Goal: Task Accomplishment & Management: Complete application form

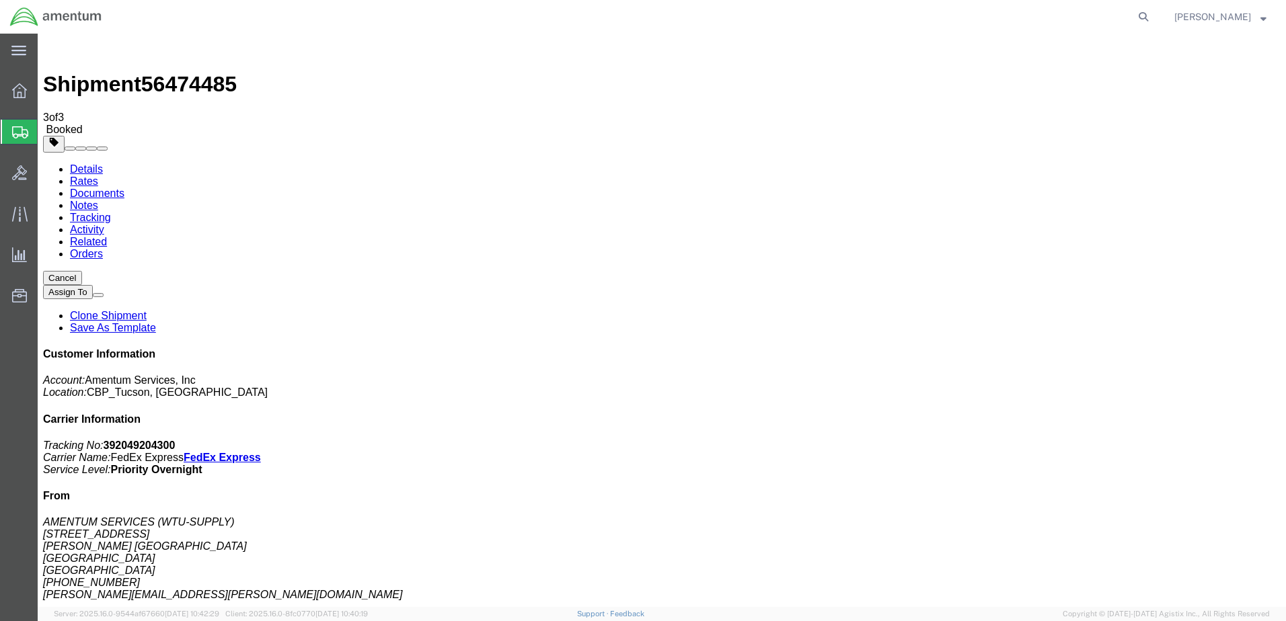
drag, startPoint x: 0, startPoint y: 0, endPoint x: 108, endPoint y: 197, distance: 224.8
click at [0, 0] on span "Create from Template" at bounding box center [0, 0] width 0 height 0
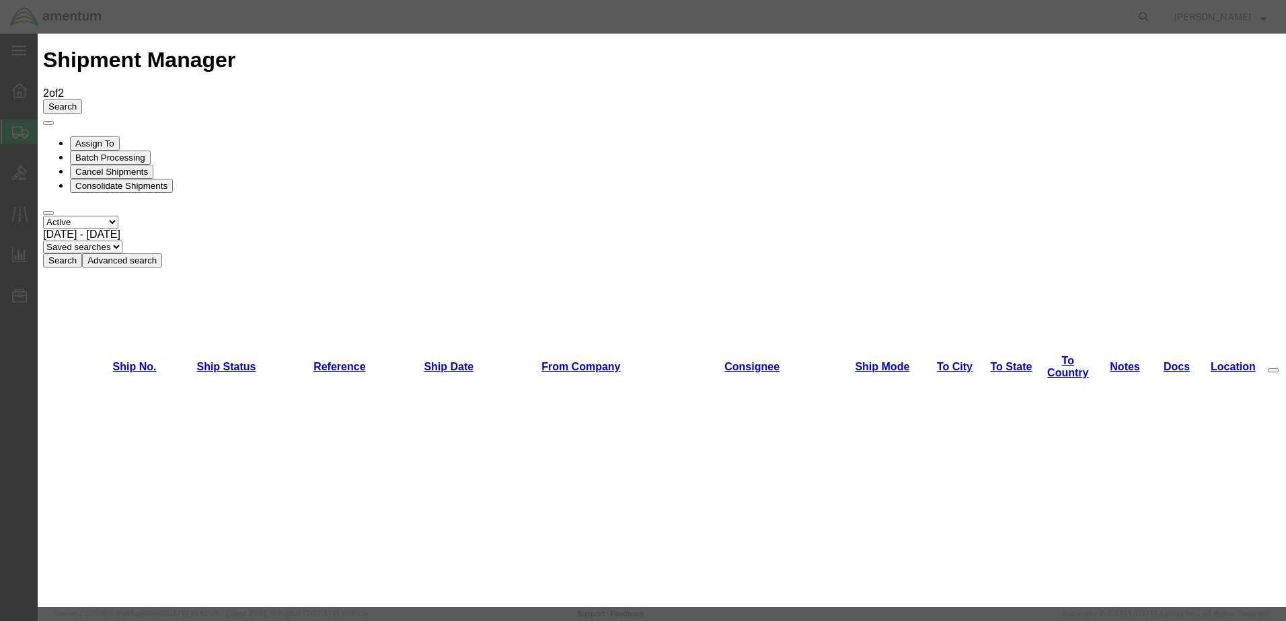
scroll to position [1514, 0]
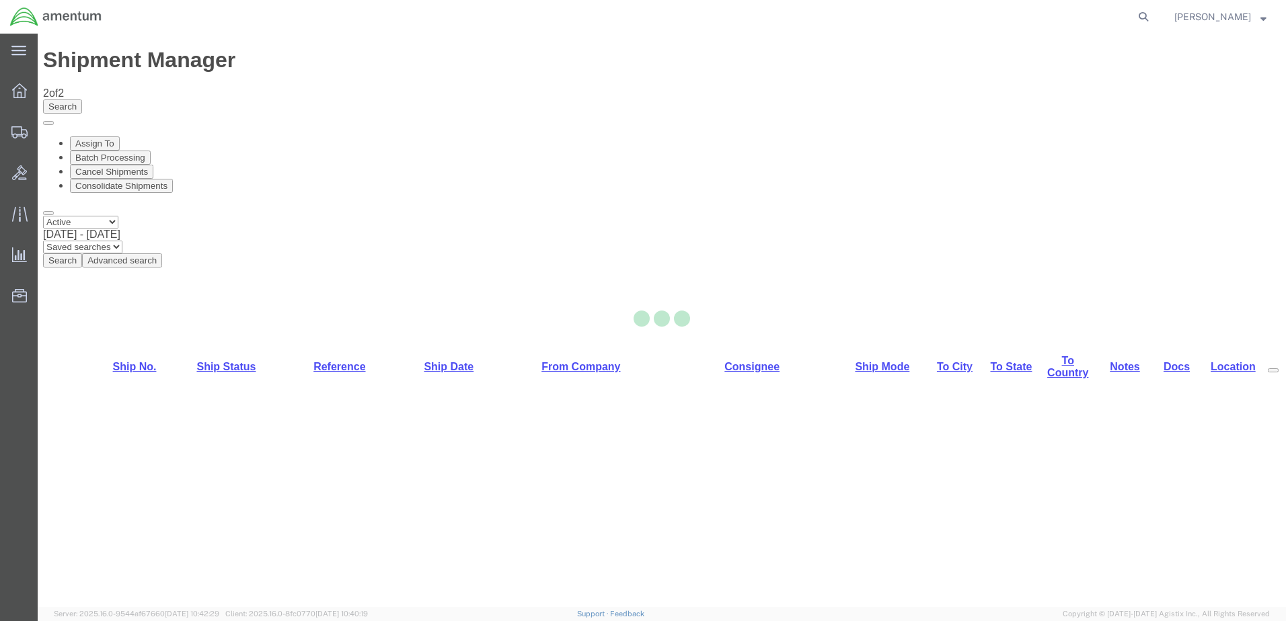
select select "49949"
select select "49933"
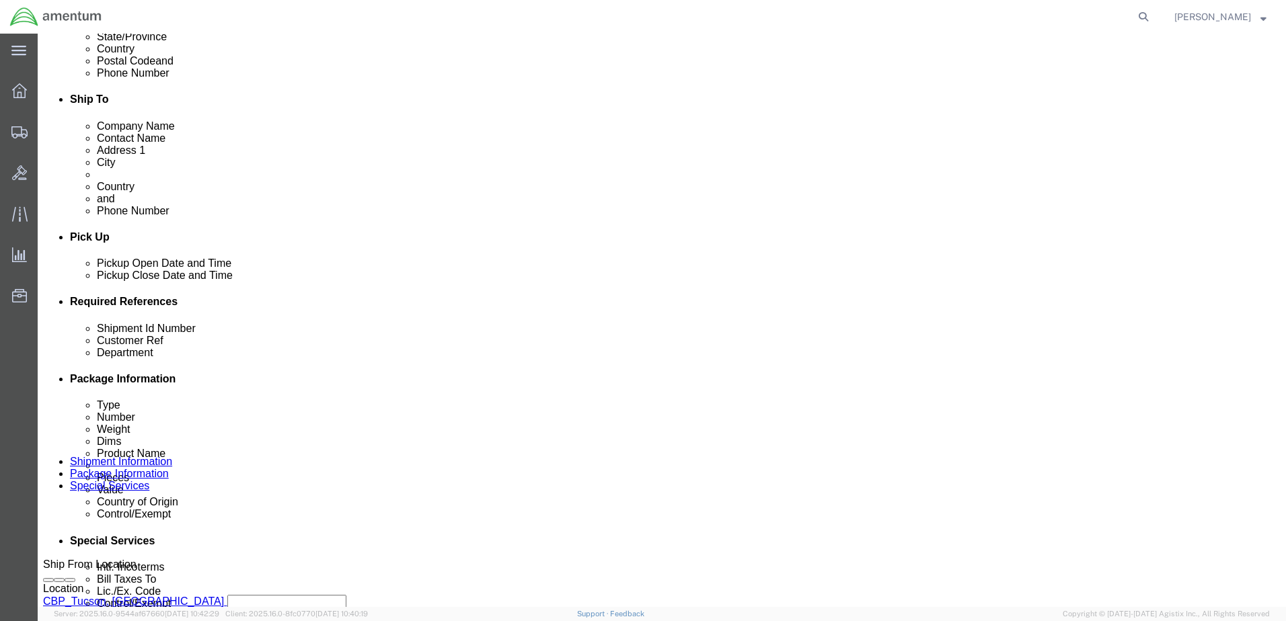
scroll to position [538, 0]
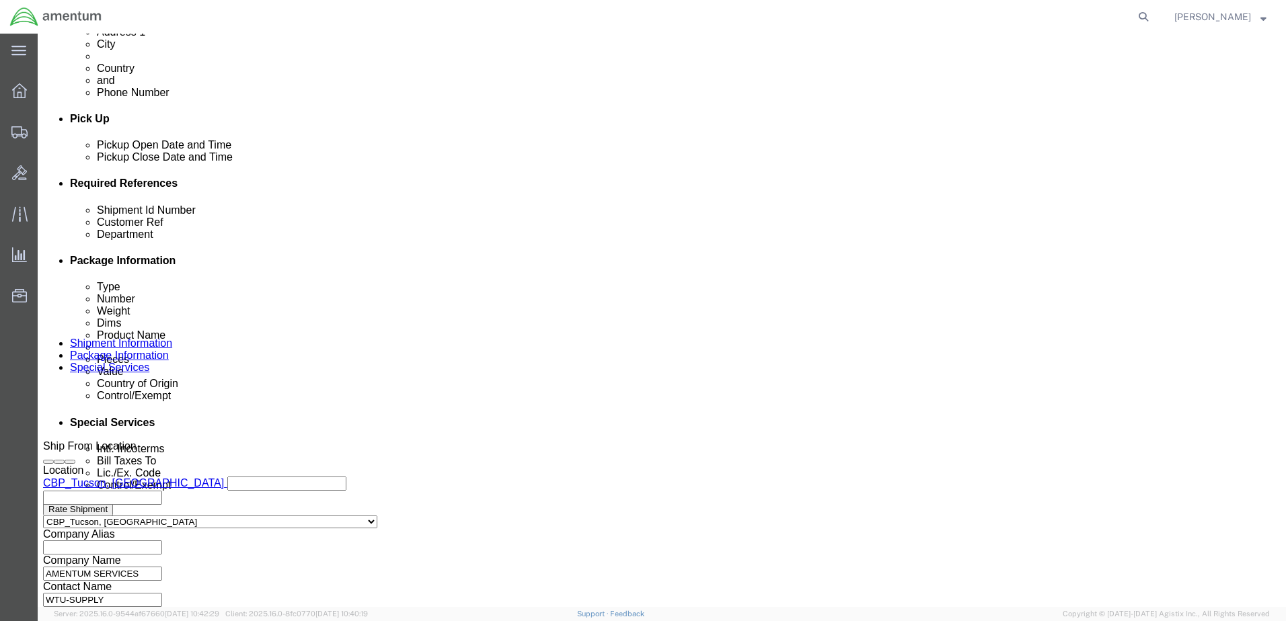
click input "text"
type input "s"
type input "r"
click input "SEAL ROLL/BOLTS /"
drag, startPoint x: 593, startPoint y: 288, endPoint x: 442, endPoint y: 271, distance: 151.6
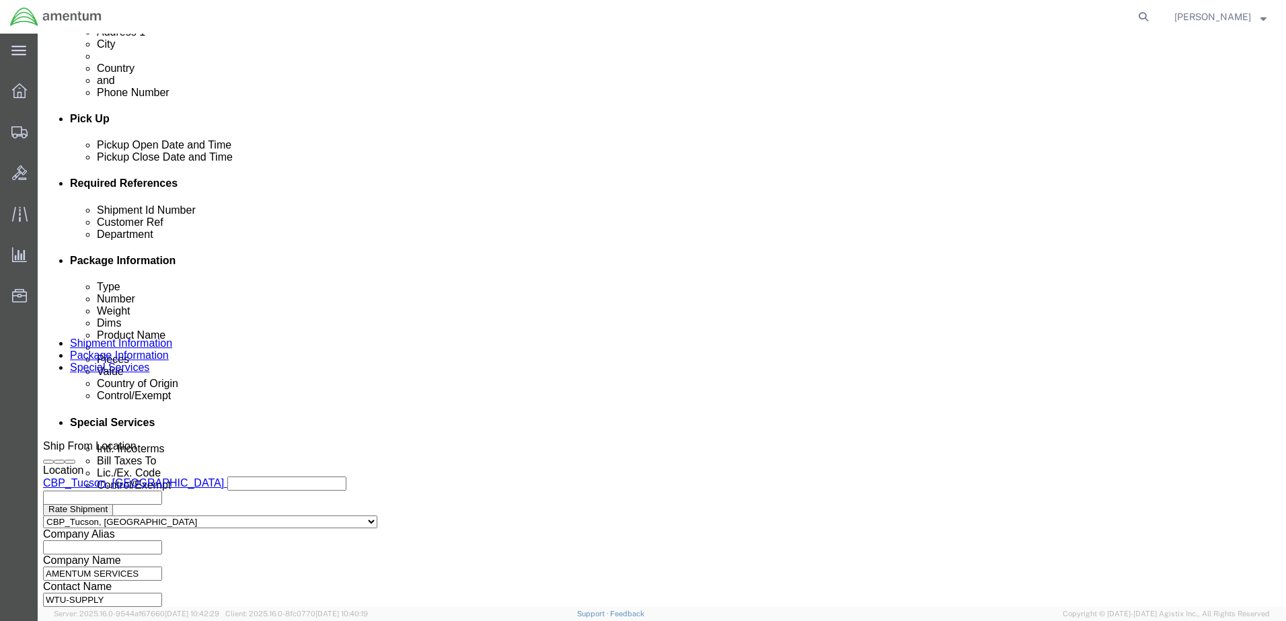
click div "Select Account Type Activity ID Airline Appointment Number ASN Batch Request # …"
drag, startPoint x: 518, startPoint y: 293, endPoint x: 496, endPoint y: 286, distance: 23.2
click input "SEAL ROLL/BOLTS / PBX"
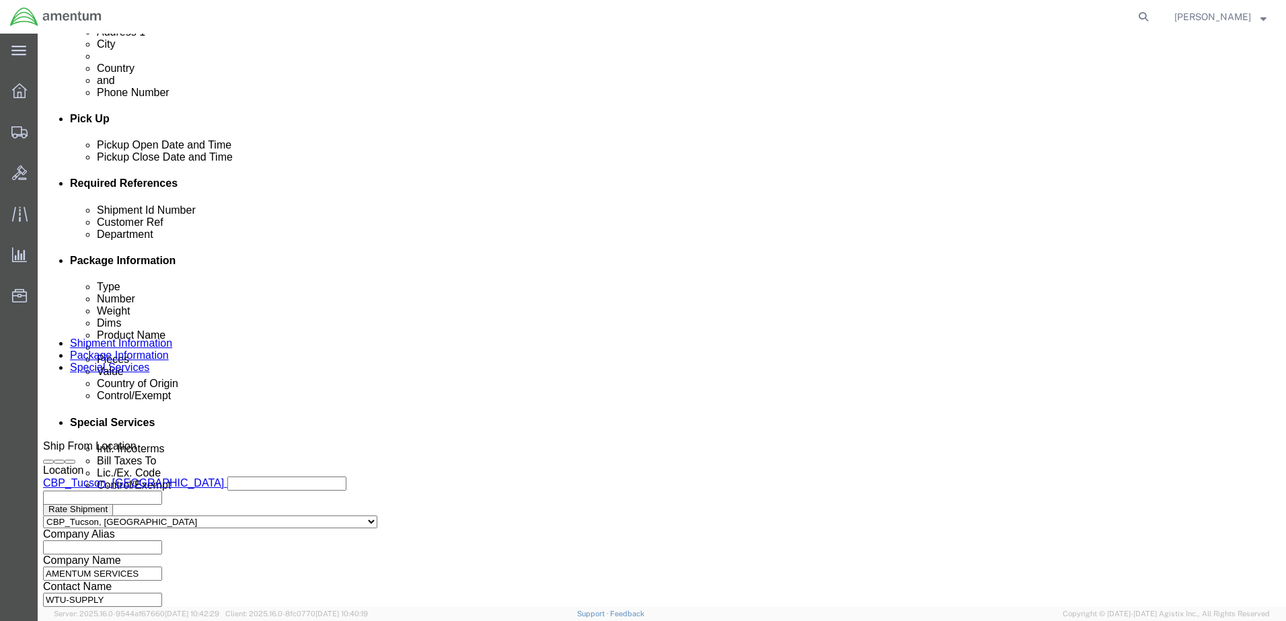
scroll to position [0, 63]
click input "SEAL ROLL/BOLTS / PBX FOR WINDOW"
type input "SEAL ROLL/BOLTS / PBX FOR WINDOW"
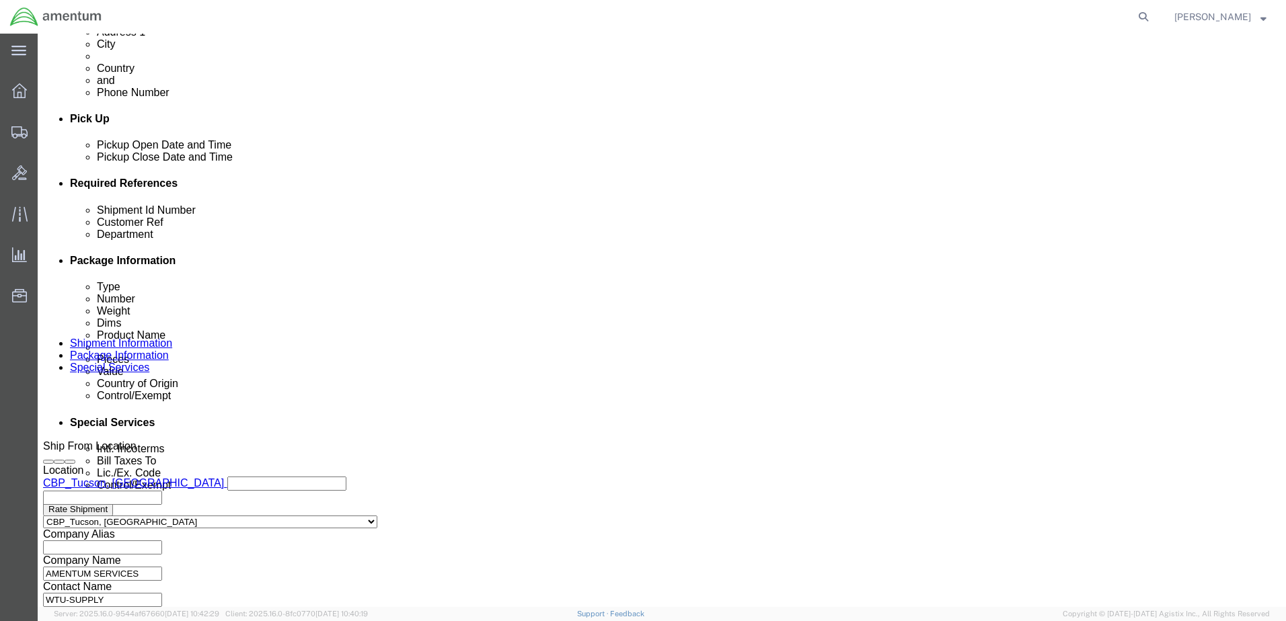
click input "text"
paste input "SEAL ROLL/BOLTS / PBX FOR WINDOW"
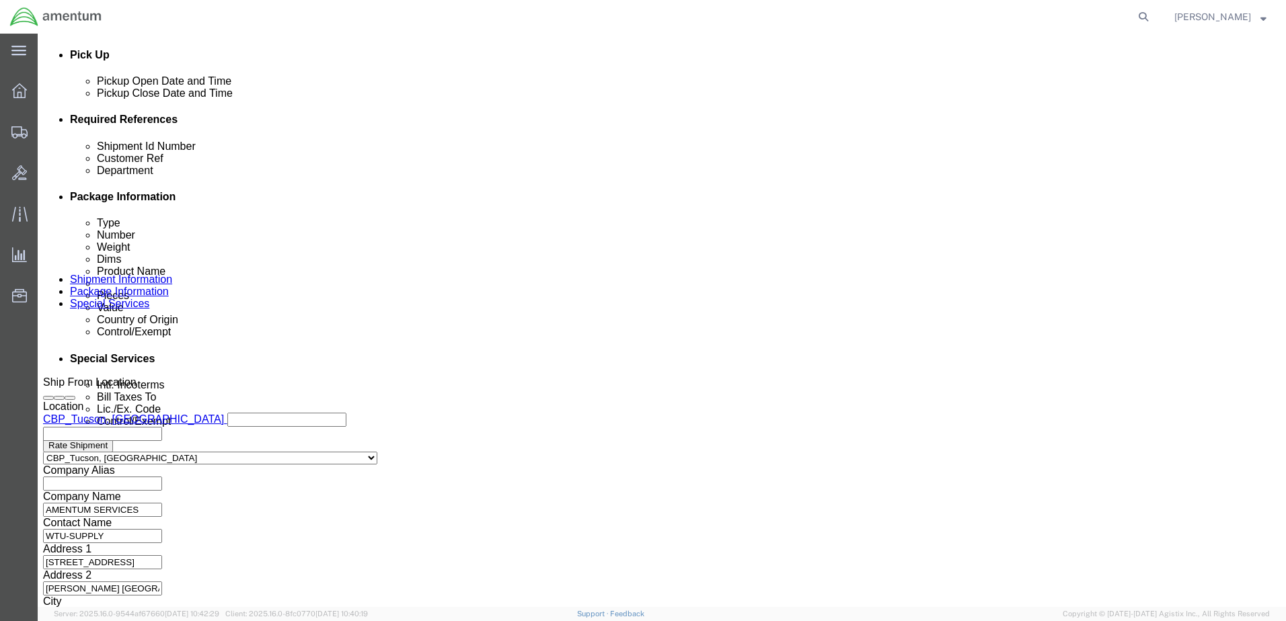
scroll to position [607, 0]
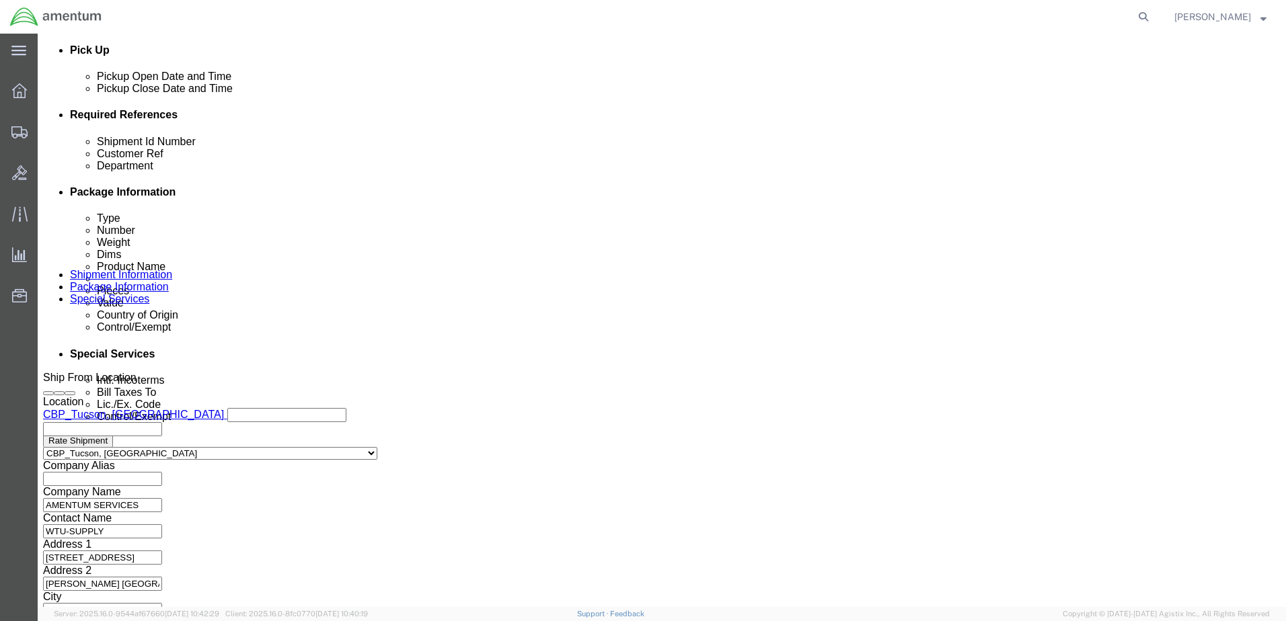
type input "SEAL ROLL/BOLTS / PBX FOR WINDOW"
click button "Continue"
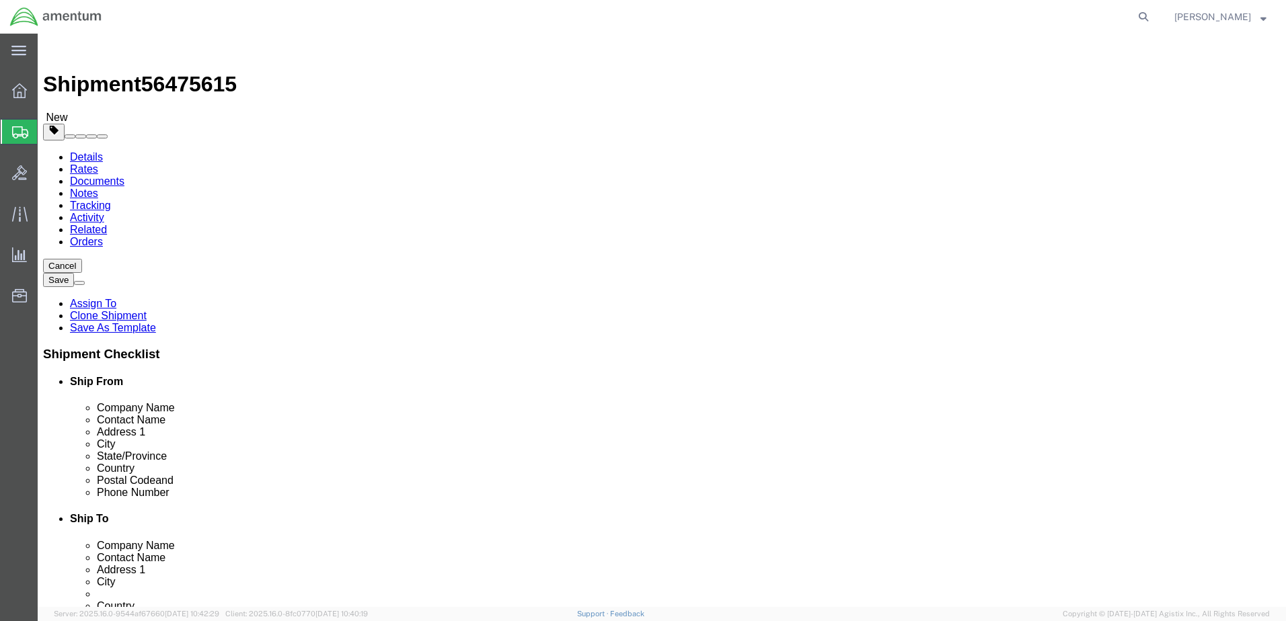
drag, startPoint x: 220, startPoint y: 290, endPoint x: 130, endPoint y: 279, distance: 90.1
click div "Dimensions Length 13.00 x Width 6.00 x Height 7.00 Select cm ft in"
type input "12"
type input "15"
type input "5.0"
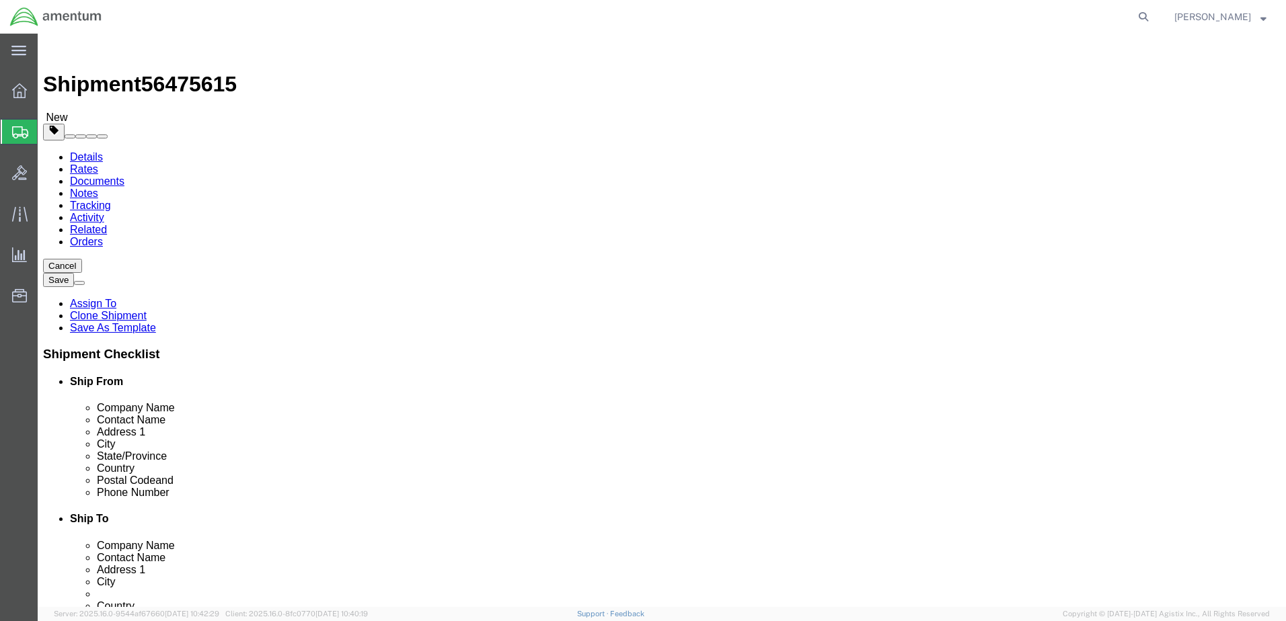
type input "3.00"
click dd "719.04 USD"
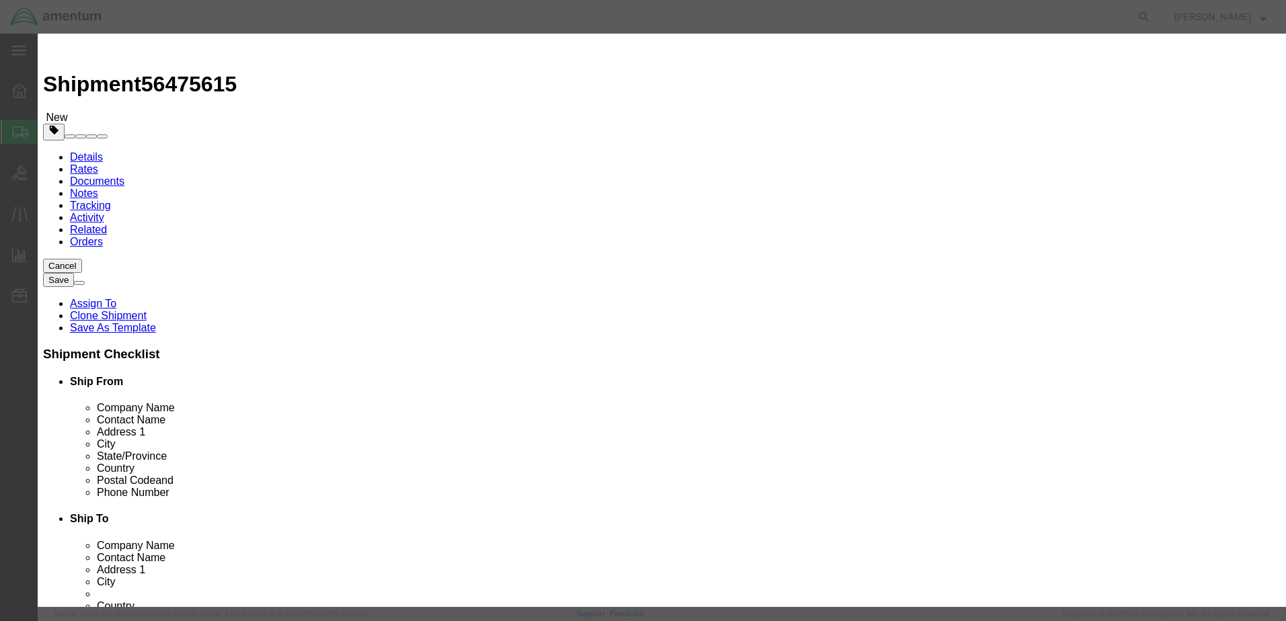
drag, startPoint x: 522, startPoint y: 101, endPoint x: 216, endPoint y: 98, distance: 306.0
click div "Edit content Commodity library Product Name ATTN: [PERSON_NAME]/SUPP Pieces 3.0…"
paste input "SEAL ROLL/BOLTS / PBX FOR WINDOW"
type input "SEAL ROLL/BOLTS / PBX FOR WINDOW"
type input "75.00"
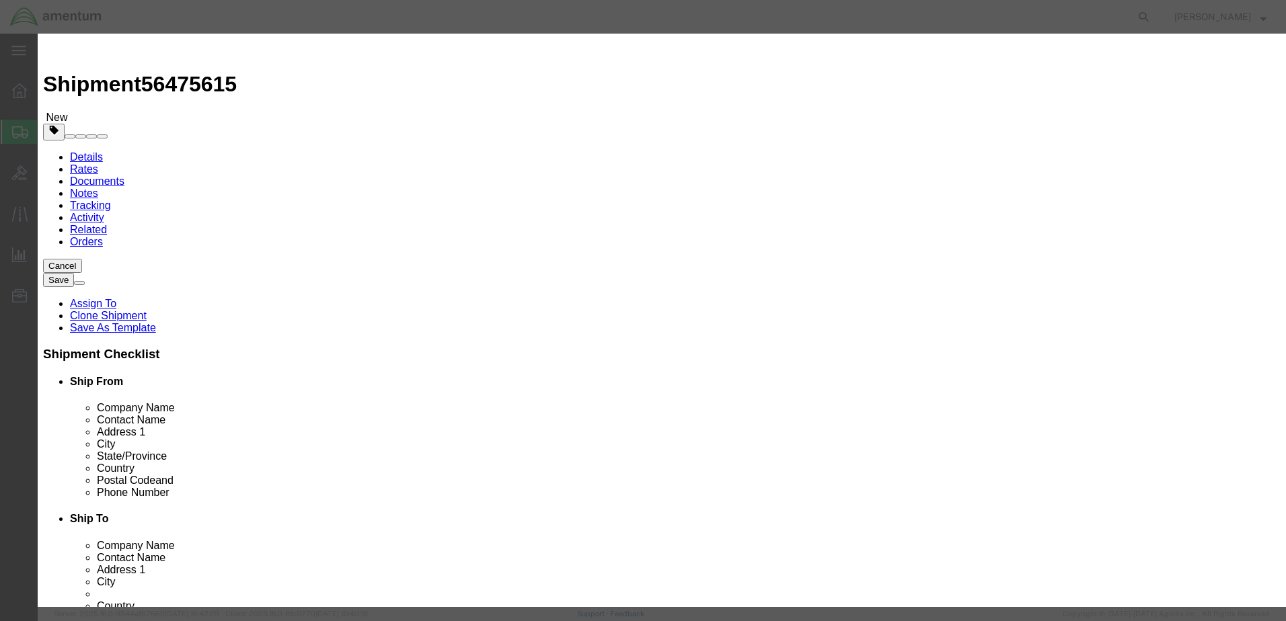
type input "350.00"
click select "Select 50 55 60 65 70 85 92.5 100 125 175 250 300 400"
select select "175"
click select "Select 50 55 60 65 70 85 92.5 100 125 175 250 300 400"
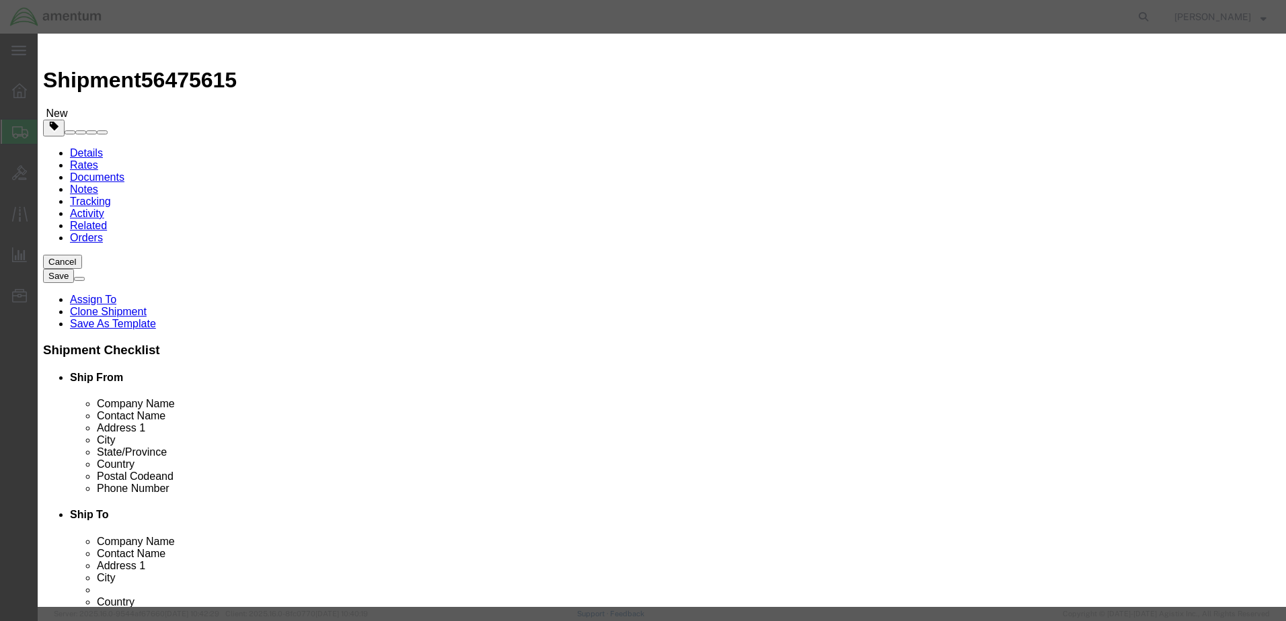
click button "Save & Close"
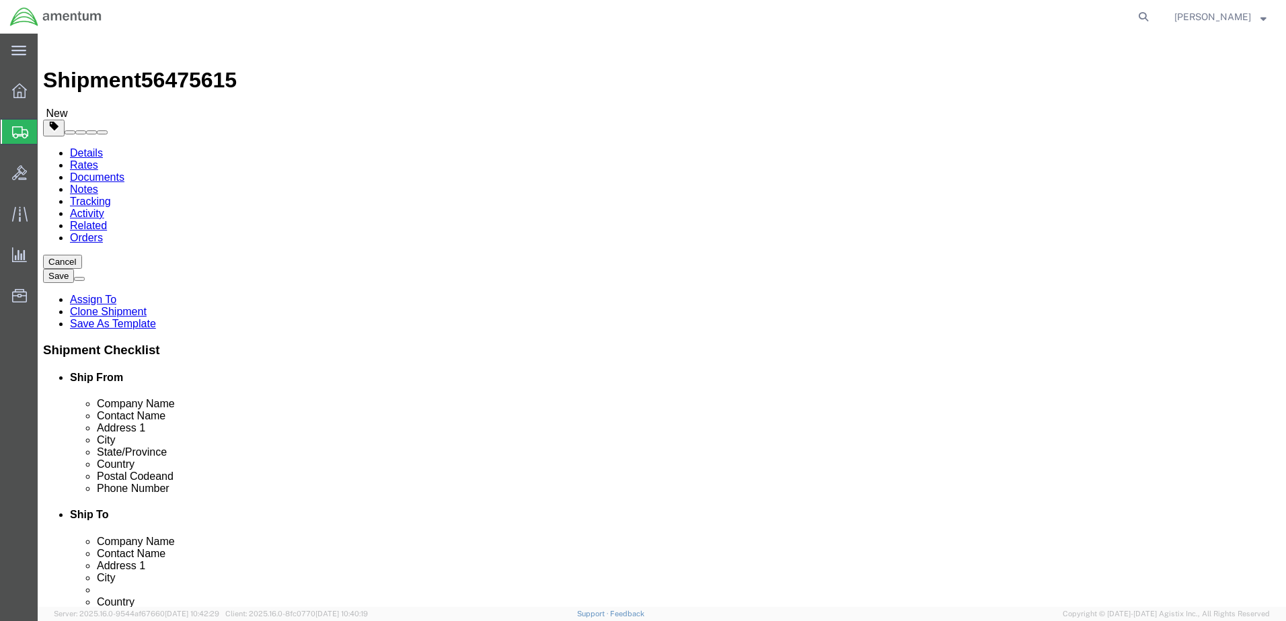
click button "Continue"
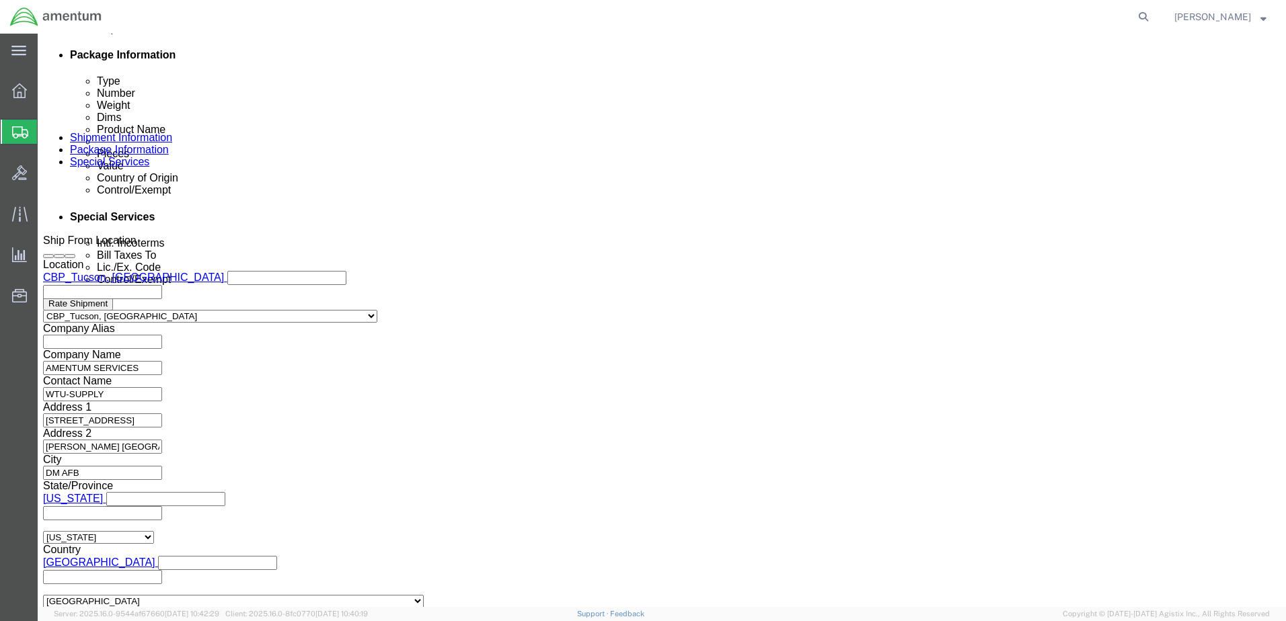
scroll to position [542, 0]
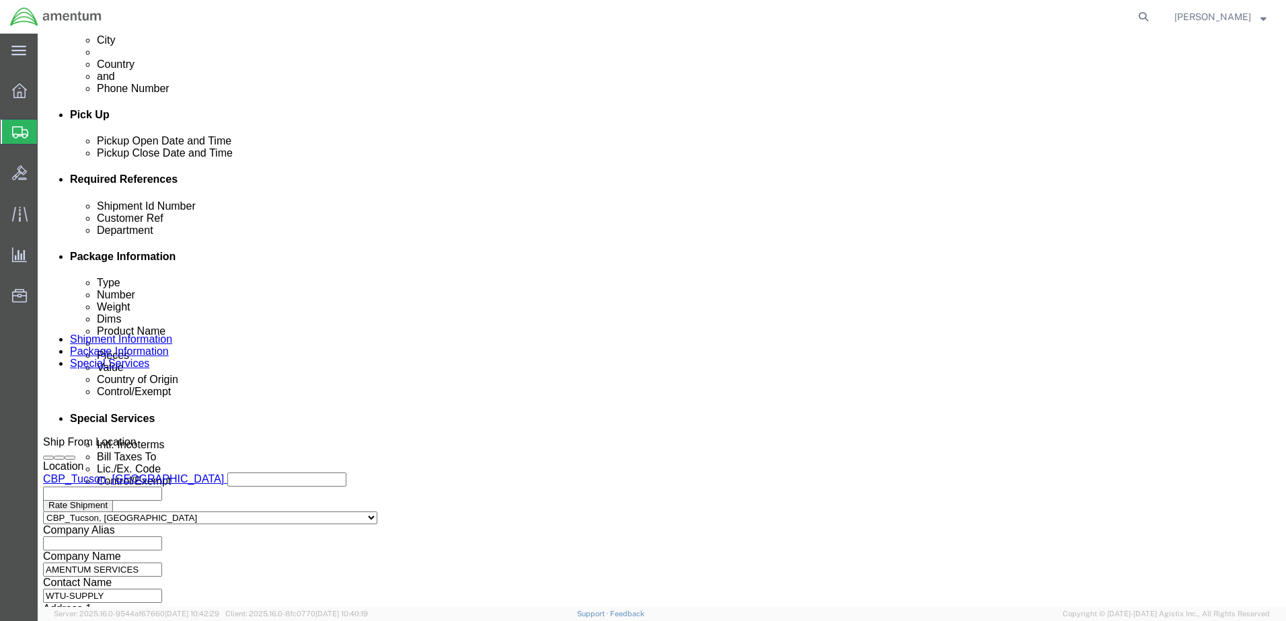
click select "Select Carriage Insurance Paid Carriage Paid To Cost and Freight Cost Insurance…"
select select "DDP"
click select "Select Carriage Insurance Paid Carriage Paid To Cost and Freight Cost Insurance…"
select select "SHIP"
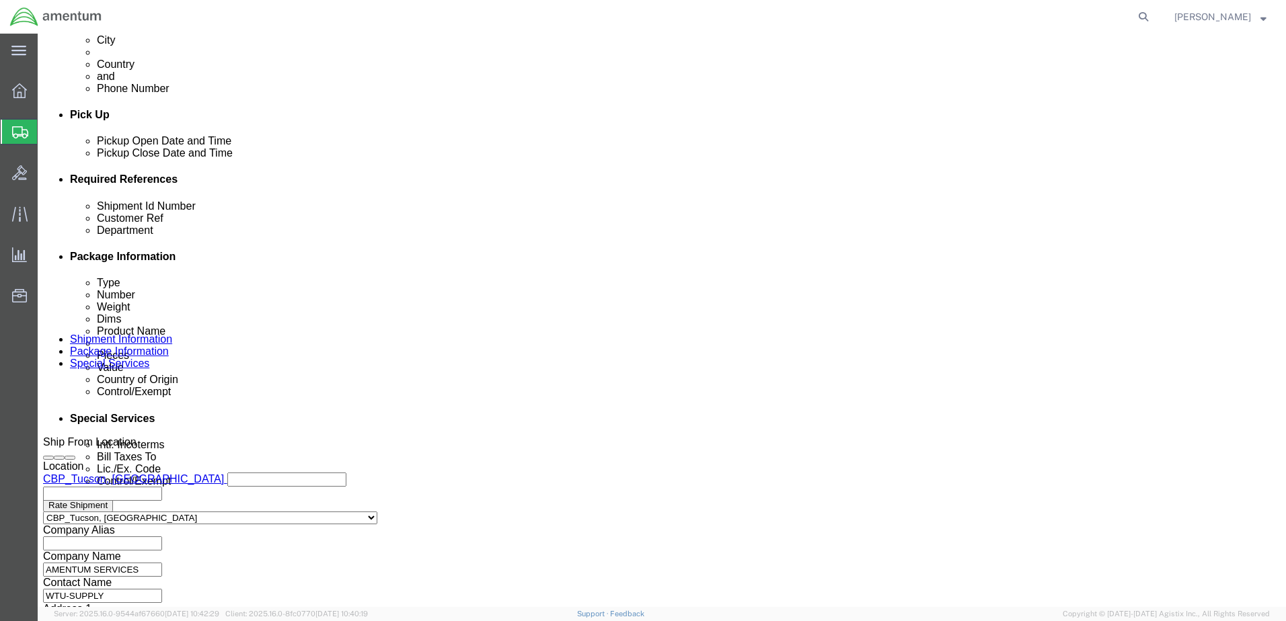
click button "Rate Shipment"
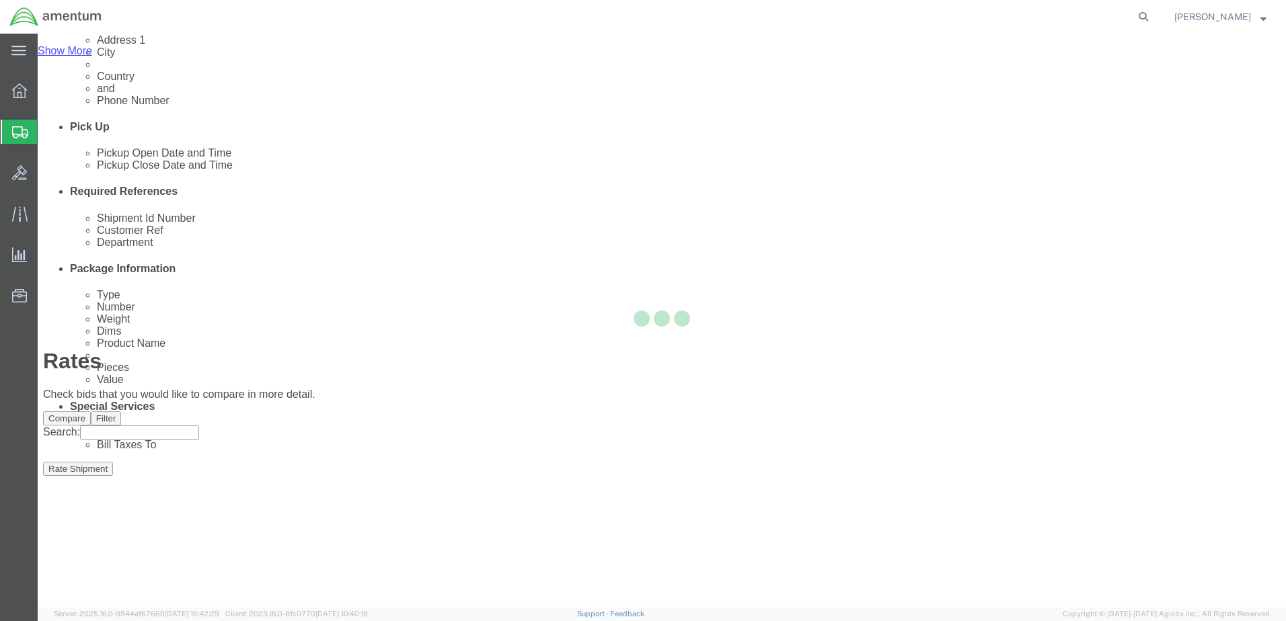
scroll to position [0, 0]
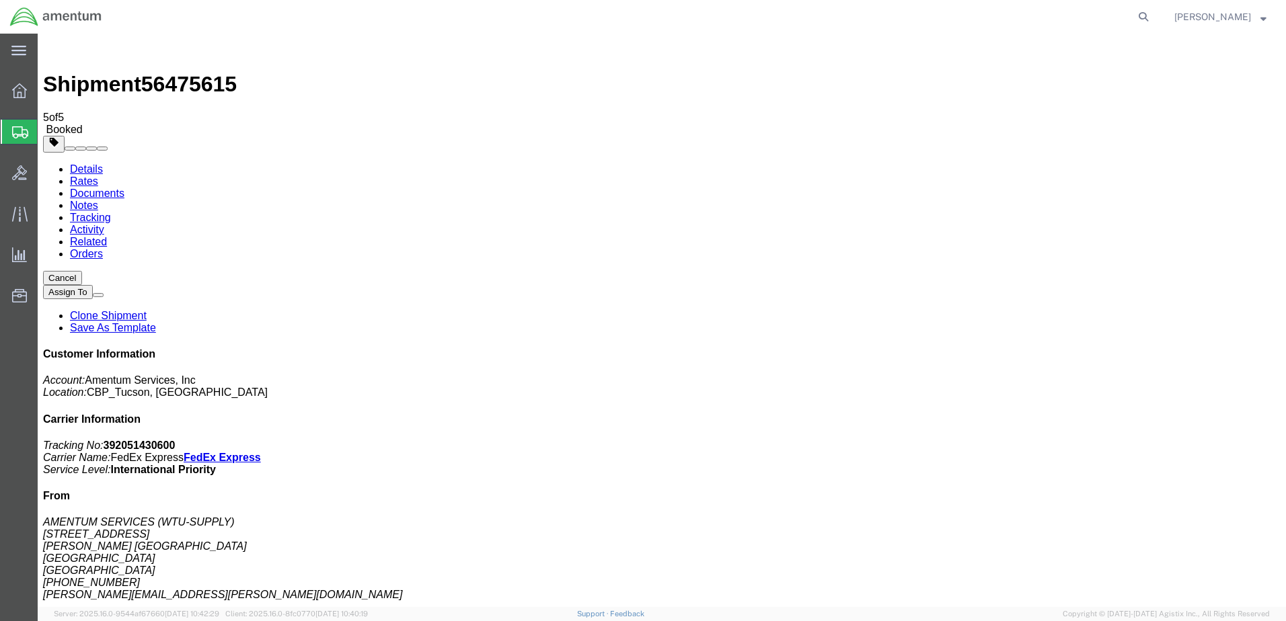
copy td "Tracking No.: 392051430600"
